Goal: Task Accomplishment & Management: Complete application form

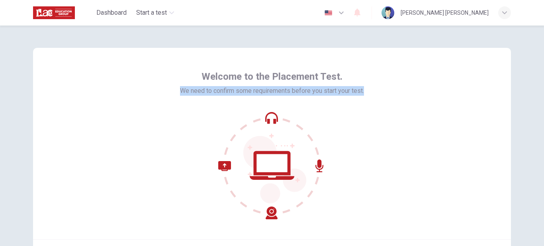
drag, startPoint x: 366, startPoint y: 90, endPoint x: 174, endPoint y: 94, distance: 192.0
click at [174, 94] on div "Welcome to the Placement Test. We need to confirm some requirements before you …" at bounding box center [272, 143] width 478 height 191
copy span "We need to confirm some requirements before you start your test."
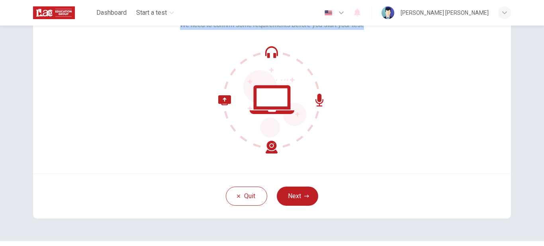
scroll to position [80, 0]
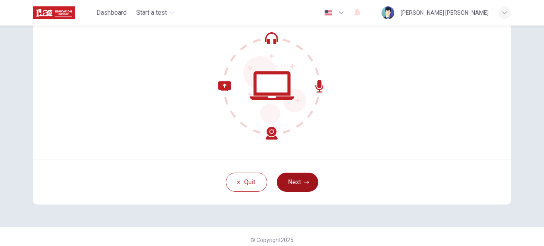
click at [295, 182] on button "Next" at bounding box center [297, 181] width 41 height 19
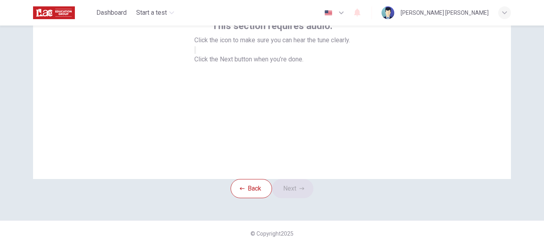
click at [195, 52] on icon "button" at bounding box center [195, 52] width 0 height 0
click at [205, 60] on icon "button" at bounding box center [200, 56] width 10 height 7
click at [301, 179] on button "Next" at bounding box center [292, 188] width 41 height 19
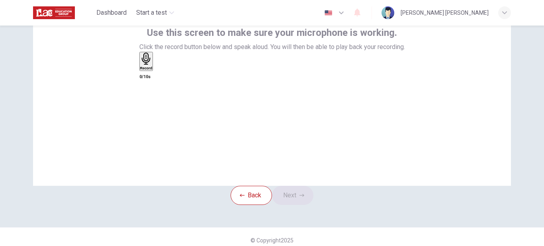
scroll to position [40, 0]
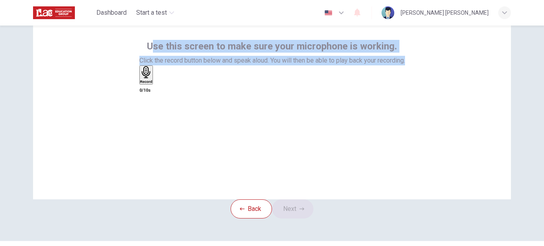
drag, startPoint x: 153, startPoint y: 45, endPoint x: 408, endPoint y: 64, distance: 255.9
click at [408, 64] on div "Use this screen to make sure your microphone is working. Click the record butto…" at bounding box center [272, 103] width 478 height 191
copy div "se this screen to make sure your microphone is working. Click the record button…"
click at [150, 78] on icon "button" at bounding box center [145, 72] width 9 height 12
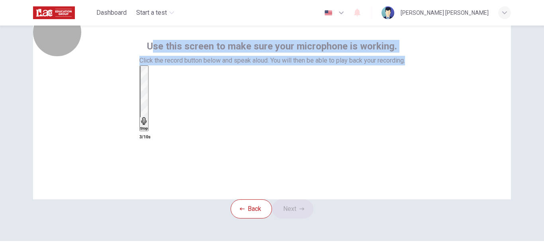
click at [148, 117] on icon "button" at bounding box center [144, 121] width 8 height 8
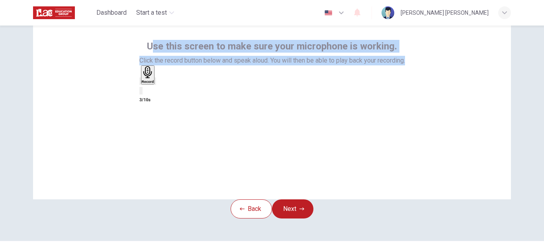
click at [155, 83] on icon "button" at bounding box center [155, 83] width 0 height 0
click at [297, 218] on button "Next" at bounding box center [292, 208] width 41 height 19
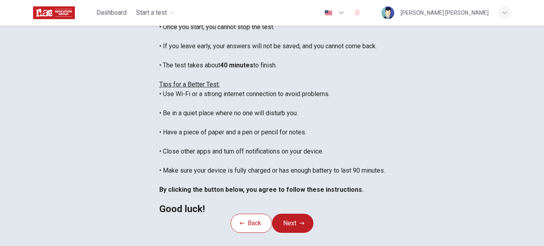
scroll to position [78, 0]
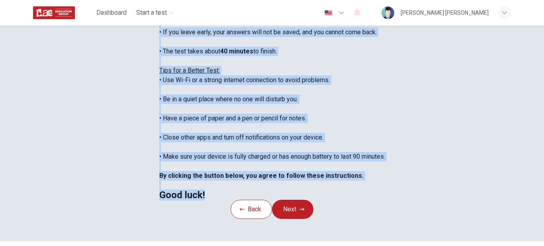
drag, startPoint x: 104, startPoint y: 48, endPoint x: 171, endPoint y: 235, distance: 198.9
click at [171, 199] on div "You are about to start a Placement Test . Before You Start the Test: • Once you…" at bounding box center [272, 90] width 226 height 220
copy div "Before You Start the Test: • Once you start, you cannot stop the test. • If you…"
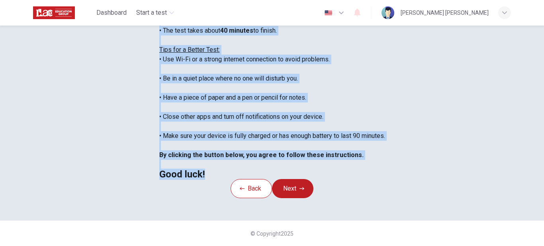
scroll to position [197, 0]
click at [302, 179] on button "Next" at bounding box center [292, 188] width 41 height 19
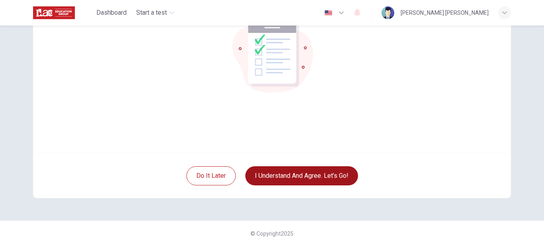
scroll to position [86, 0]
click at [328, 172] on button "I understand and agree. Let’s go!" at bounding box center [301, 175] width 113 height 19
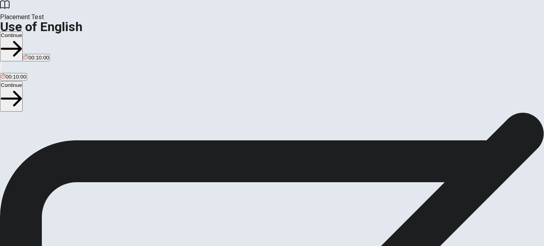
scroll to position [40, 0]
drag, startPoint x: 55, startPoint y: 60, endPoint x: 123, endPoint y: 78, distance: 70.0
click at [123, 78] on span "You will answer 30 questions in total: • 15 grammar questions • 15 vocabulary q…" at bounding box center [98, 148] width 196 height 151
click at [170, 198] on span "You will answer 30 questions in total: • 15 grammar questions • 15 vocabulary q…" at bounding box center [98, 148] width 196 height 151
drag, startPoint x: 177, startPoint y: 203, endPoint x: 96, endPoint y: 173, distance: 86.0
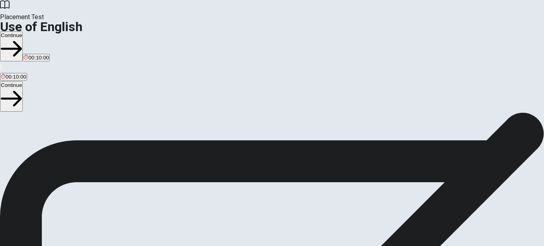
click at [96, 173] on span "You will answer 30 questions in total: • 15 grammar questions • 15 vocabulary q…" at bounding box center [98, 148] width 196 height 151
click at [64, 73] on span "You will answer 30 questions in total: • 15 grammar questions • 15 vocabulary q…" at bounding box center [98, 148] width 196 height 151
drag, startPoint x: 57, startPoint y: 59, endPoint x: 130, endPoint y: 131, distance: 102.8
click at [110, 145] on span "You will answer 30 questions in total: • 15 grammar questions • 15 vocabulary q…" at bounding box center [98, 148] width 196 height 151
drag, startPoint x: 58, startPoint y: 185, endPoint x: 151, endPoint y: 182, distance: 92.4
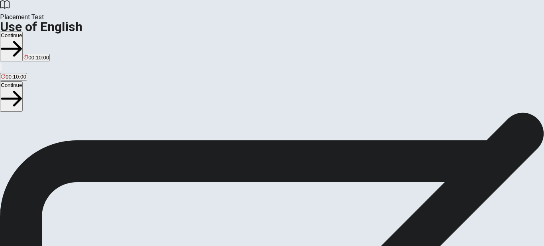
click at [151, 182] on span "You will answer 30 questions in total: • 15 grammar questions • 15 vocabulary q…" at bounding box center [98, 148] width 196 height 151
click at [23, 31] on button "Continue" at bounding box center [11, 46] width 23 height 30
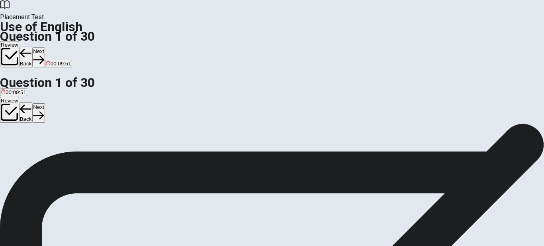
click at [8, 109] on span "Do" at bounding box center [4, 112] width 7 height 6
click at [45, 47] on button "Next" at bounding box center [38, 57] width 12 height 20
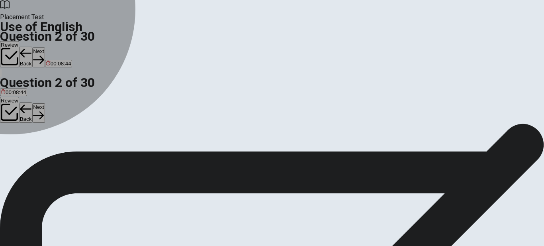
click at [12, 104] on div "A" at bounding box center [7, 107] width 12 height 6
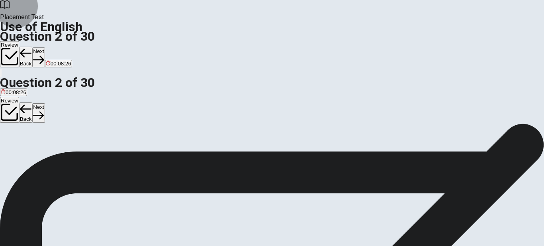
click at [45, 47] on button "Next" at bounding box center [38, 57] width 12 height 20
click at [35, 113] on span "am put" at bounding box center [26, 112] width 16 height 6
click at [45, 47] on button "Next" at bounding box center [38, 57] width 12 height 20
click at [68, 115] on span "have been" at bounding box center [56, 112] width 25 height 6
click at [45, 47] on button "Next" at bounding box center [38, 57] width 12 height 20
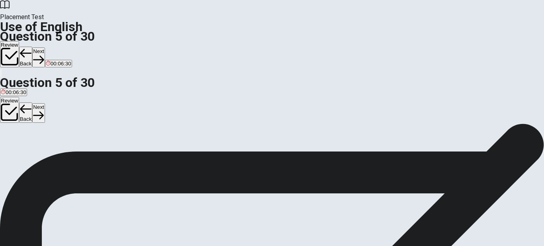
click at [27, 113] on span "take" at bounding box center [22, 112] width 10 height 6
click at [45, 47] on button "Next" at bounding box center [38, 57] width 12 height 20
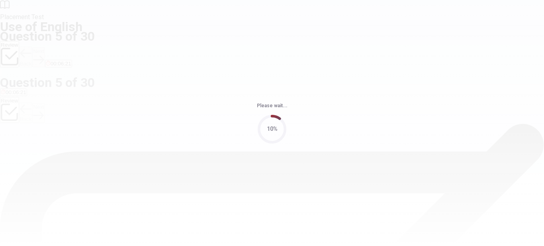
scroll to position [0, 0]
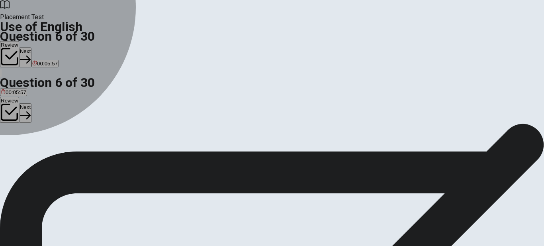
click at [12, 143] on div "A" at bounding box center [7, 146] width 12 height 6
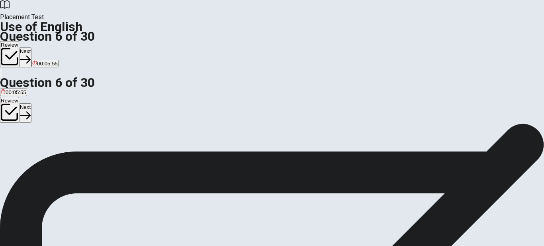
click at [31, 47] on button "Next" at bounding box center [25, 57] width 12 height 20
click at [24, 149] on div "B" at bounding box center [17, 146] width 13 height 6
click at [10, 143] on div "A" at bounding box center [5, 146] width 9 height 6
click at [45, 47] on button "Next" at bounding box center [38, 57] width 12 height 20
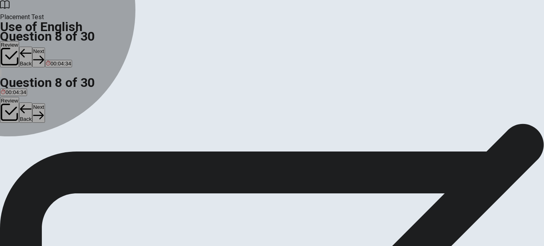
click at [21, 149] on div "B" at bounding box center [17, 146] width 8 height 6
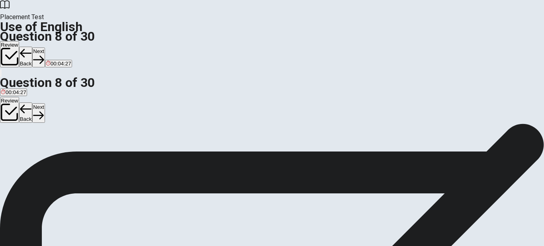
click at [45, 47] on button "Next" at bounding box center [38, 57] width 12 height 20
click at [14, 143] on div "A" at bounding box center [7, 146] width 13 height 6
click at [45, 47] on button "Next" at bounding box center [38, 57] width 12 height 20
click at [30, 143] on div "A" at bounding box center [15, 146] width 29 height 6
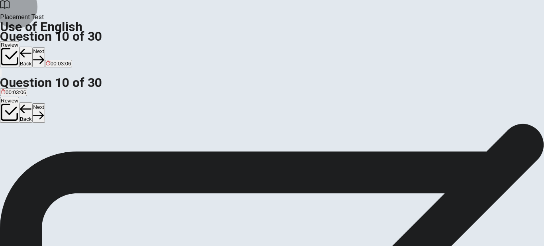
click at [45, 47] on button "Next" at bounding box center [38, 57] width 12 height 20
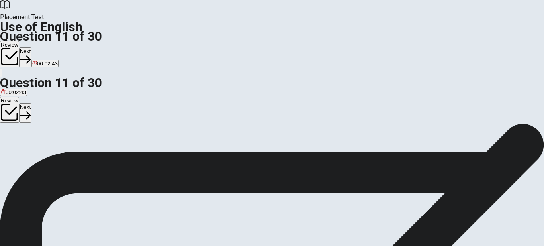
click at [42, 155] on span "write" at bounding box center [36, 152] width 11 height 6
click at [31, 47] on button "Next" at bounding box center [25, 57] width 12 height 20
click at [28, 149] on div "B" at bounding box center [23, 146] width 12 height 6
click at [45, 47] on button "Next" at bounding box center [38, 57] width 12 height 20
click at [14, 149] on span "leave" at bounding box center [7, 152] width 13 height 6
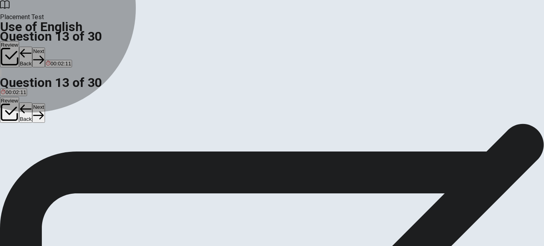
click at [41, 155] on span "leaving" at bounding box center [32, 152] width 17 height 6
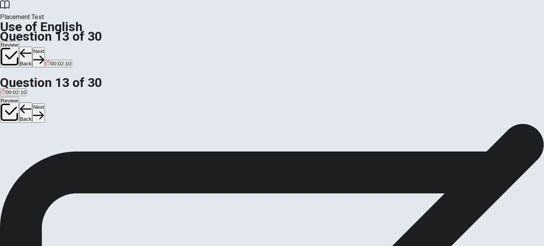
click at [45, 47] on button "Next" at bounding box center [38, 57] width 12 height 20
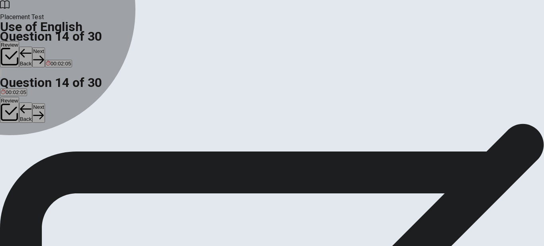
click at [12, 143] on div "A" at bounding box center [7, 146] width 12 height 6
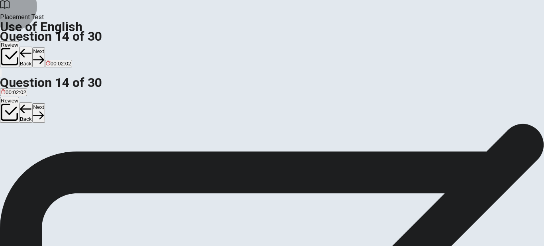
click at [45, 47] on button "Next" at bounding box center [38, 57] width 12 height 20
click at [12, 143] on div "A" at bounding box center [6, 146] width 11 height 6
click at [45, 47] on button "Next" at bounding box center [38, 57] width 12 height 20
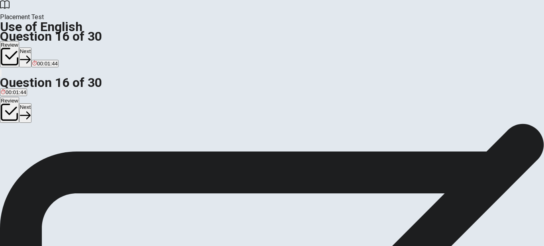
click at [34, 149] on div "C" at bounding box center [28, 146] width 11 height 6
click at [31, 47] on button "Next" at bounding box center [25, 57] width 12 height 20
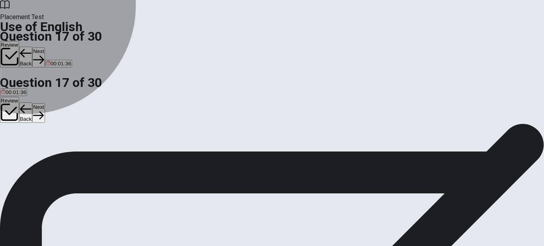
click at [12, 149] on span "drink" at bounding box center [7, 152] width 12 height 6
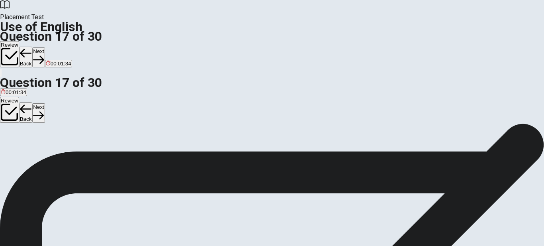
click at [45, 47] on button "Next" at bounding box center [38, 57] width 12 height 20
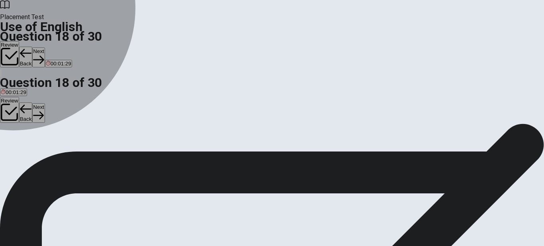
click at [53, 149] on div "C" at bounding box center [40, 146] width 25 height 6
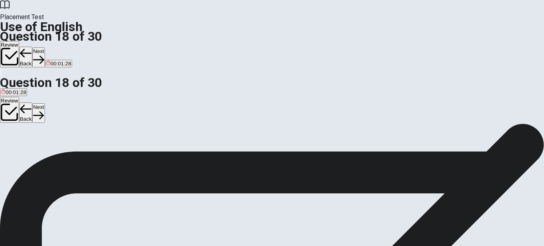
click at [45, 47] on button "Next" at bounding box center [38, 57] width 12 height 20
click at [53, 155] on span "pen" at bounding box center [48, 152] width 9 height 6
click at [45, 47] on button "Next" at bounding box center [38, 57] width 12 height 20
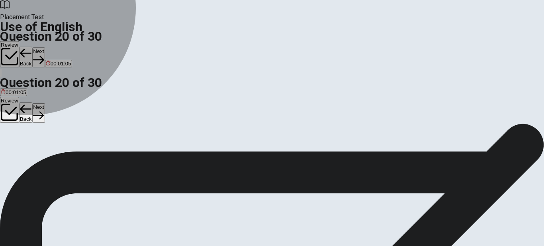
click at [33, 153] on span "doesn't" at bounding box center [24, 152] width 17 height 6
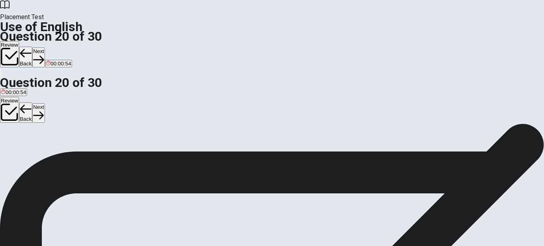
click at [34, 146] on button "B doesn't" at bounding box center [25, 150] width 19 height 14
click at [45, 47] on button "Next" at bounding box center [38, 57] width 12 height 20
click at [101, 156] on button "D did comes" at bounding box center [88, 150] width 26 height 14
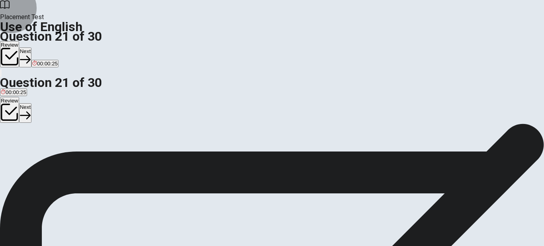
click at [31, 47] on button "Next" at bounding box center [25, 57] width 12 height 20
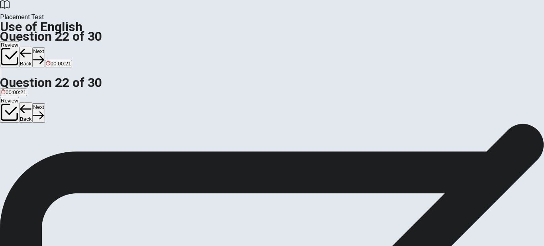
click at [37, 155] on span "has" at bounding box center [32, 152] width 9 height 6
click at [45, 47] on button "Next" at bounding box center [38, 57] width 12 height 20
click at [35, 155] on span "do" at bounding box center [32, 152] width 6 height 6
click at [45, 47] on button "Next" at bounding box center [38, 57] width 12 height 20
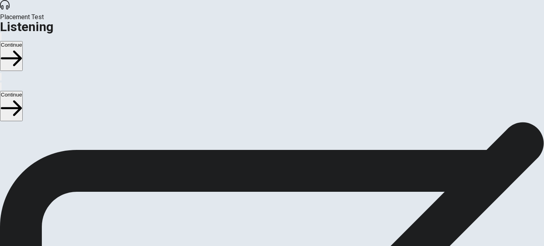
scroll to position [38, 0]
drag, startPoint x: 170, startPoint y: 82, endPoint x: 192, endPoint y: 81, distance: 21.1
click at [192, 85] on span "There are 3 audio clips in this section. Each clip has 5 questions. Before each…" at bounding box center [192, 146] width 384 height 122
click at [23, 41] on button "Continue" at bounding box center [11, 56] width 23 height 30
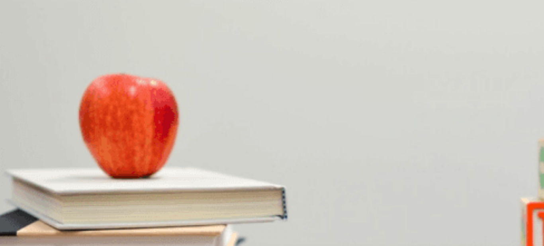
drag, startPoint x: 276, startPoint y: 81, endPoint x: 332, endPoint y: 82, distance: 55.8
click at [108, 142] on span "What type of bed does her room have?" at bounding box center [54, 146] width 108 height 8
drag, startPoint x: 57, startPoint y: 113, endPoint x: 39, endPoint y: 113, distance: 17.5
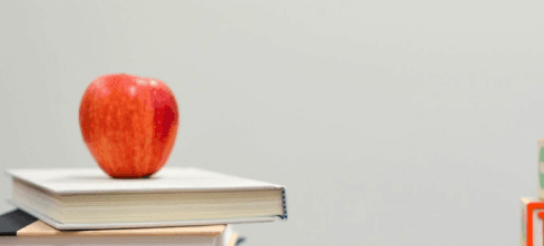
click at [56, 157] on span "Sofa bed" at bounding box center [45, 160] width 21 height 6
click at [55, 117] on span "Breakfast" at bounding box center [44, 114] width 22 height 6
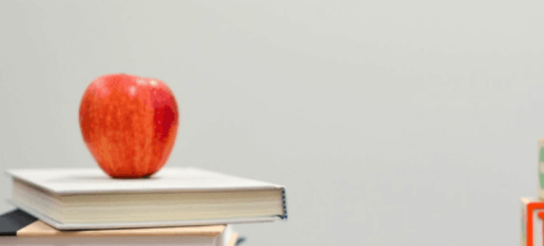
click at [88, 184] on span "7 to 10 a.m." at bounding box center [74, 187] width 28 height 6
click at [79, 218] on span "Two nights" at bounding box center [65, 221] width 25 height 6
click at [102, 211] on span "Making a reservation" at bounding box center [77, 214] width 49 height 6
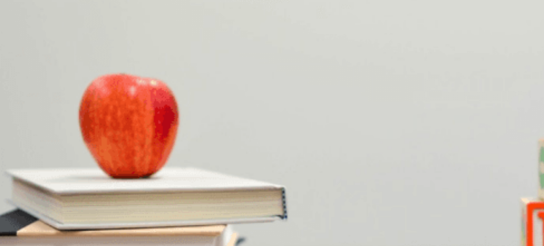
scroll to position [34, 0]
click at [33, 123] on span "King-size bed" at bounding box center [17, 126] width 32 height 6
click at [23, 41] on button "Continue" at bounding box center [11, 56] width 23 height 30
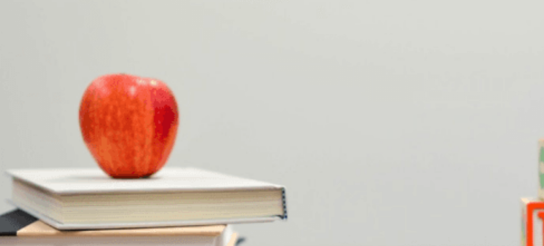
scroll to position [51, 0]
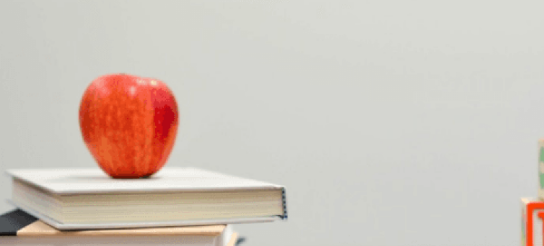
click at [23, 41] on button "Continue" at bounding box center [11, 56] width 23 height 30
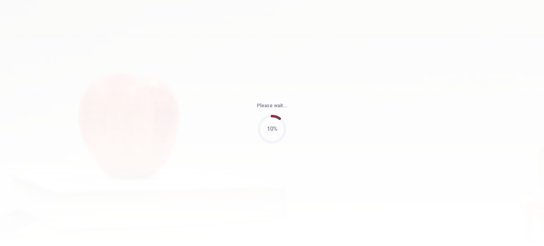
type input "73"
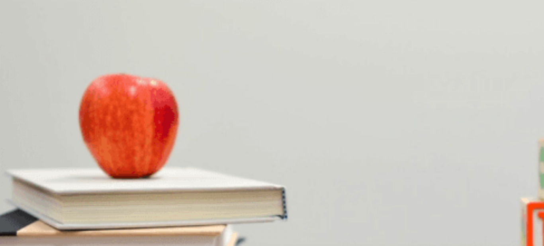
scroll to position [0, 0]
click at [83, 157] on span "Checked the weather" at bounding box center [58, 160] width 50 height 6
click at [39, 191] on span "Return it [DATE]" at bounding box center [20, 194] width 38 height 6
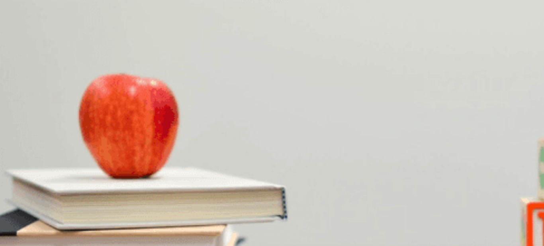
click at [60, 224] on span "The woman" at bounding box center [46, 227] width 28 height 6
click at [68, 150] on span "Thankful" at bounding box center [57, 147] width 20 height 6
click at [23, 177] on span "It’s sunny" at bounding box center [12, 180] width 22 height 6
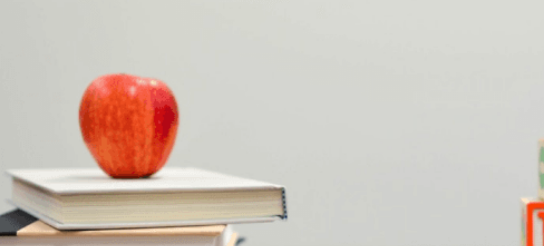
scroll to position [663, 0]
click at [23, 41] on button "Continue" at bounding box center [11, 56] width 23 height 30
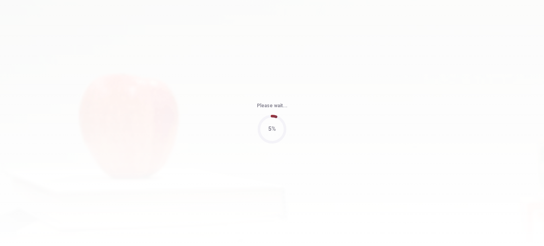
type input "85"
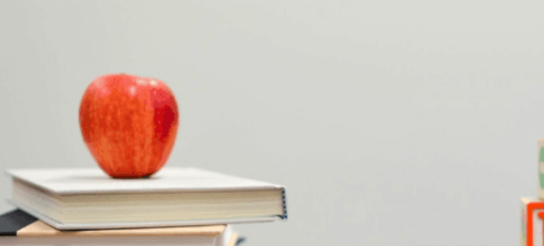
scroll to position [0, 0]
click at [35, 151] on div "B" at bounding box center [27, 154] width 16 height 6
click at [65, 191] on span "Have a nice day!" at bounding box center [44, 194] width 39 height 6
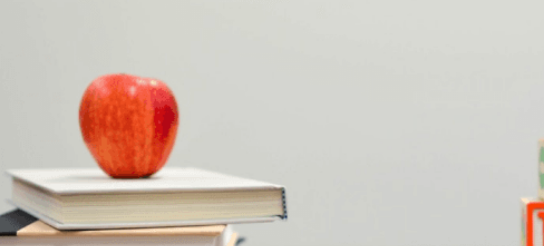
drag, startPoint x: 285, startPoint y: 152, endPoint x: 290, endPoint y: 152, distance: 5.2
click at [90, 224] on span "[PERSON_NAME]" at bounding box center [68, 227] width 44 height 6
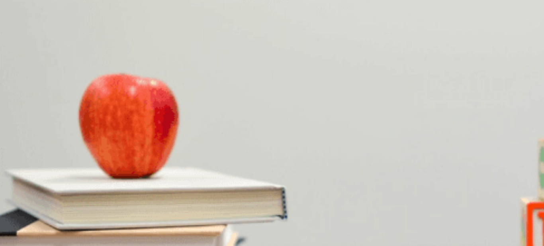
click at [163, 177] on span "Picking up her laundry" at bounding box center [136, 180] width 53 height 6
click at [23, 41] on button "Continue" at bounding box center [11, 56] width 23 height 30
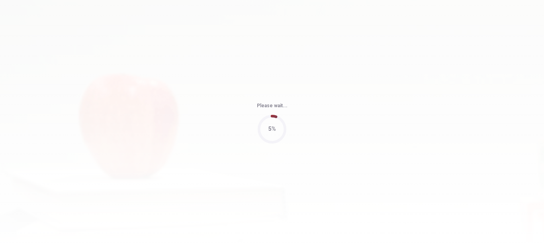
type input "54"
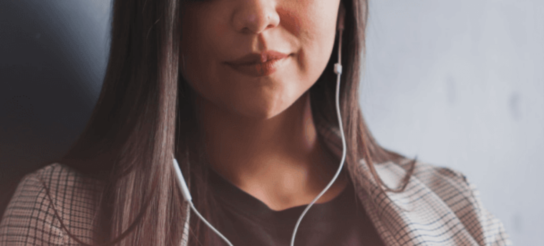
scroll to position [80, 0]
click at [23, 41] on button "Continue" at bounding box center [11, 56] width 23 height 30
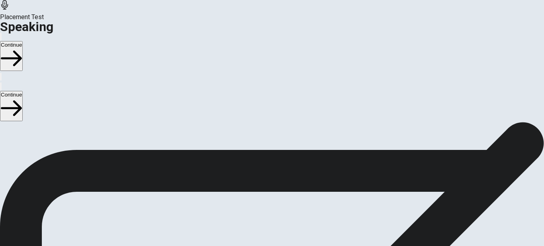
click at [286, 229] on icon at bounding box center [272, 243] width 28 height 28
click at [262, 207] on icon "Play Audio" at bounding box center [262, 207] width 0 height 0
click at [23, 41] on button "Continue" at bounding box center [11, 56] width 23 height 30
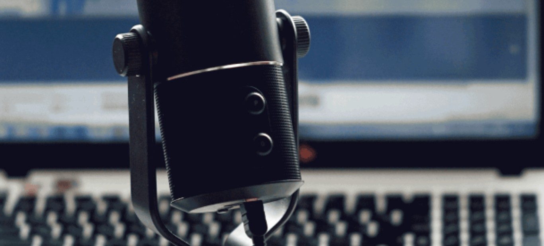
scroll to position [65, 0]
click at [23, 41] on button "Continue" at bounding box center [11, 56] width 23 height 30
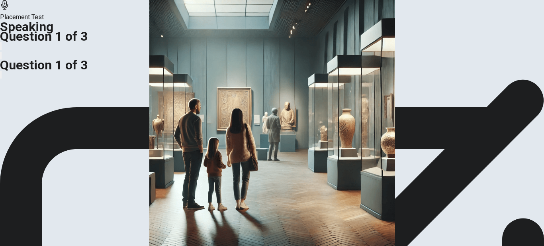
scroll to position [105, 0]
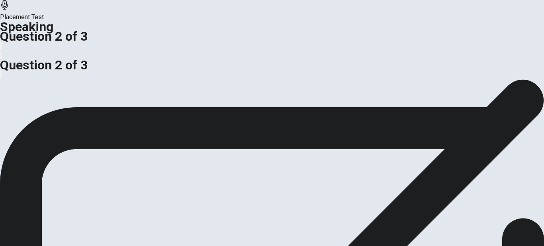
scroll to position [40, 0]
click at [228, 98] on div "Do you like visiting museums? What do you learn there? For example, do you lear…" at bounding box center [272, 88] width 544 height 19
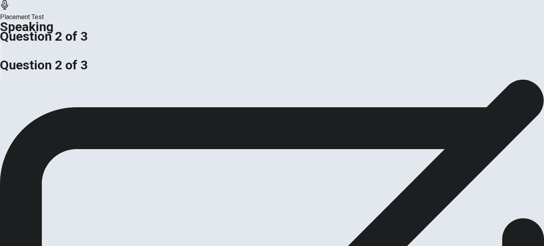
click at [92, 48] on span "Do you like visiting museums? What do you learn there? For example, do you lear…" at bounding box center [221, 44] width 443 height 8
click at [230, 48] on span "Do you like visiting museums? What do you learn there? For example, do you lear…" at bounding box center [221, 44] width 443 height 8
click at [61, 22] on h1 "Speaking" at bounding box center [272, 27] width 544 height 10
drag, startPoint x: 127, startPoint y: 211, endPoint x: 146, endPoint y: 210, distance: 19.1
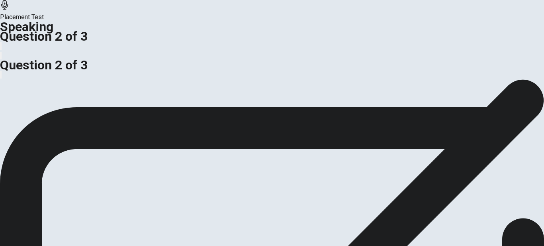
click at [129, 72] on span "Response Time: 45 seconds" at bounding box center [124, 69] width 80 height 8
click at [64, 22] on h1 "Speaking" at bounding box center [272, 27] width 544 height 10
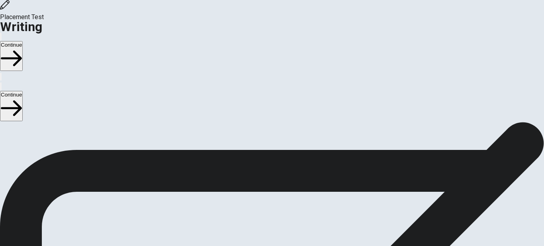
scroll to position [0, 0]
click at [23, 41] on button "Continue" at bounding box center [11, 56] width 23 height 30
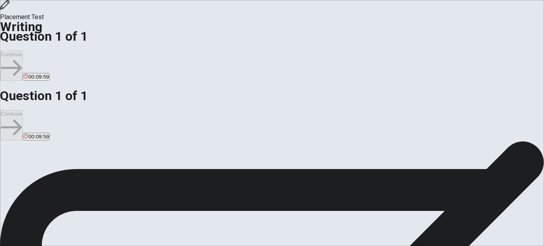
click at [220, 204] on span "Think about a natural place you like, such as a park, beach, or forest. Write a…" at bounding box center [206, 208] width 363 height 8
drag, startPoint x: 182, startPoint y: 186, endPoint x: 93, endPoint y: 155, distance: 94.2
click at [93, 203] on div "Question Think about a natural place you like, such as a park, beach, or forest…" at bounding box center [272, 208] width 544 height 10
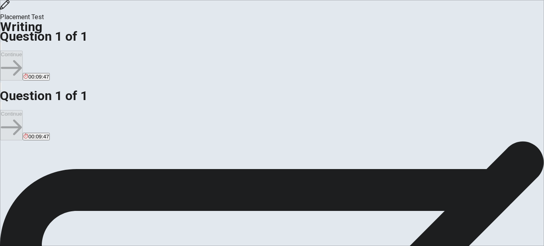
scroll to position [0, 0]
drag, startPoint x: 168, startPoint y: 180, endPoint x: 65, endPoint y: 154, distance: 106.2
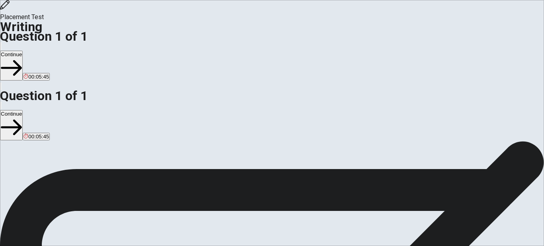
click at [65, 203] on div "Question Think about a natural place you like, such as a park, beach, or forest…" at bounding box center [272, 208] width 544 height 10
drag, startPoint x: 65, startPoint y: 154, endPoint x: 100, endPoint y: 156, distance: 35.5
click at [100, 204] on span "Think about a natural place you like, such as a park, beach, or forest. Write a…" at bounding box center [206, 208] width 363 height 8
drag, startPoint x: 291, startPoint y: 80, endPoint x: 352, endPoint y: 122, distance: 74.8
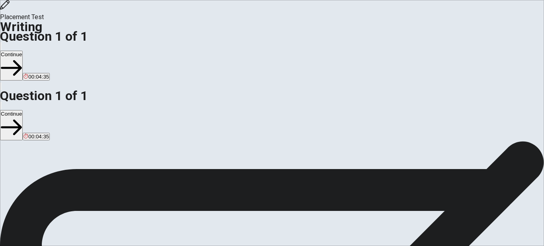
type textarea "I love beach, i ve always been there since i was a child on vacation whith my f…"
click at [23, 51] on button "Continue" at bounding box center [11, 66] width 23 height 30
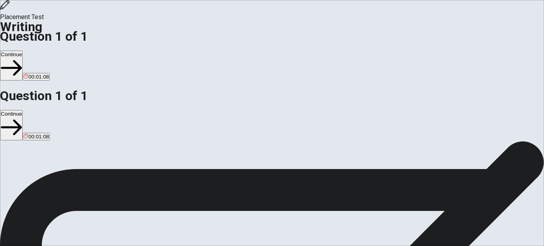
scroll to position [51, 0]
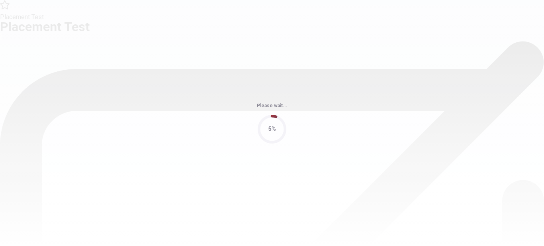
scroll to position [0, 0]
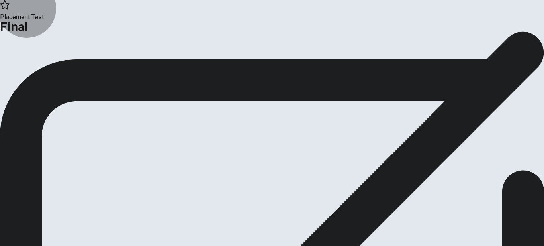
click at [32, 71] on button "Continue" at bounding box center [16, 65] width 32 height 11
